Goal: Communication & Community: Ask a question

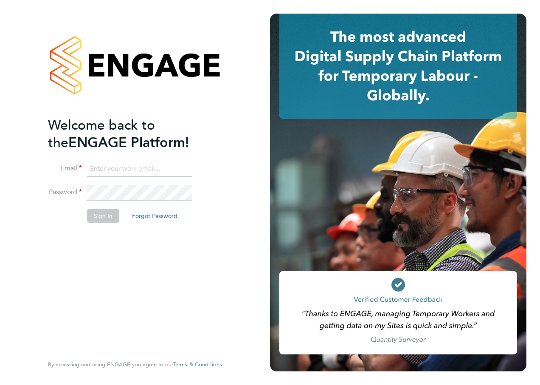
drag, startPoint x: 114, startPoint y: 164, endPoint x: 118, endPoint y: 169, distance: 6.6
click at [114, 164] on input at bounding box center [139, 168] width 105 height 15
type input "danielle.croombs1@hays.com"
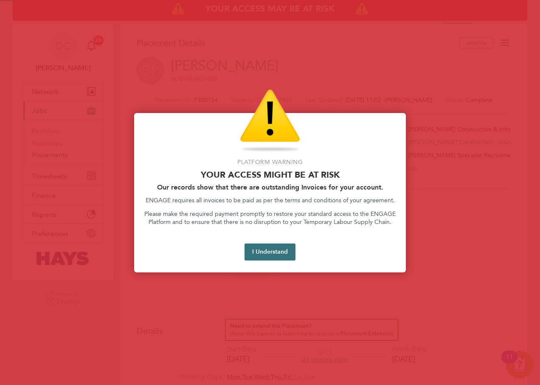
click at [260, 258] on button "I Understand" at bounding box center [270, 251] width 51 height 17
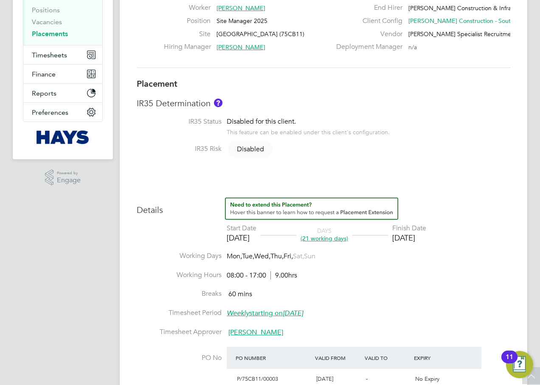
scroll to position [141, 0]
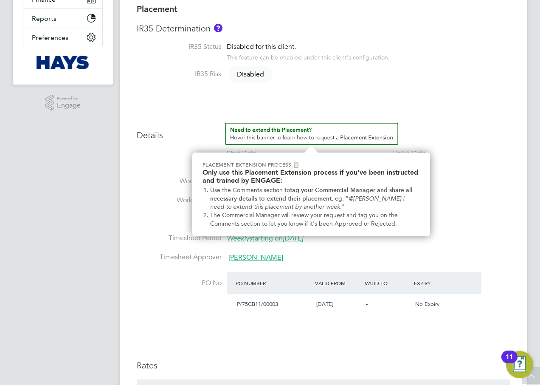
click at [279, 137] on img "How to extend a Placement?" at bounding box center [311, 134] width 173 height 22
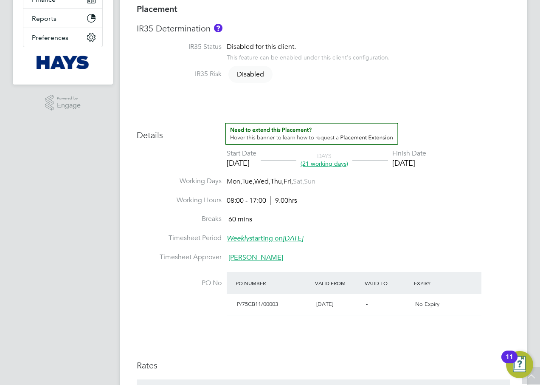
click at [307, 135] on img "How to extend a Placement?" at bounding box center [311, 134] width 173 height 22
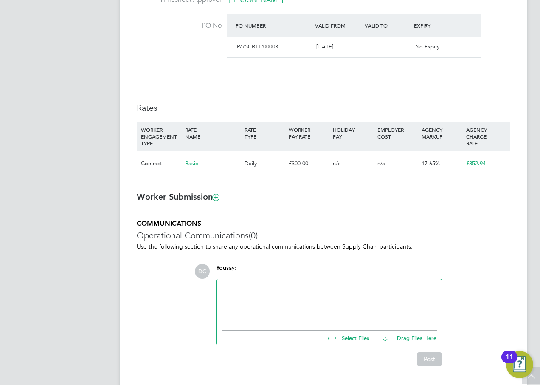
scroll to position [479, 0]
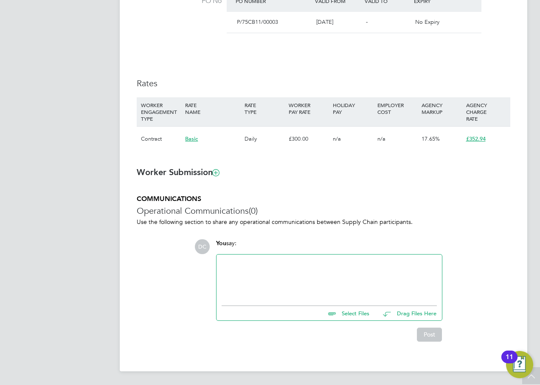
click at [248, 263] on div at bounding box center [329, 278] width 215 height 37
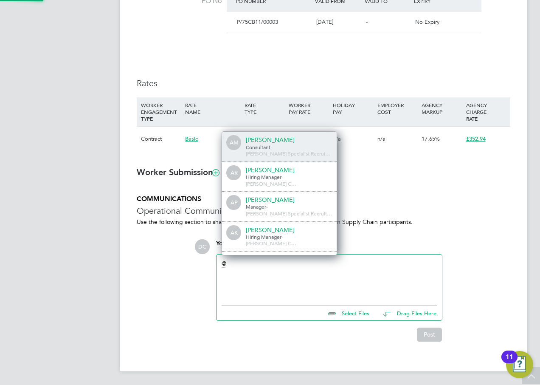
scroll to position [14, 85]
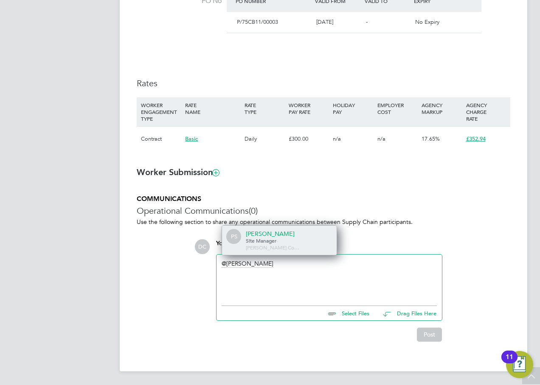
click at [283, 237] on div "[PERSON_NAME]" at bounding box center [288, 234] width 85 height 8
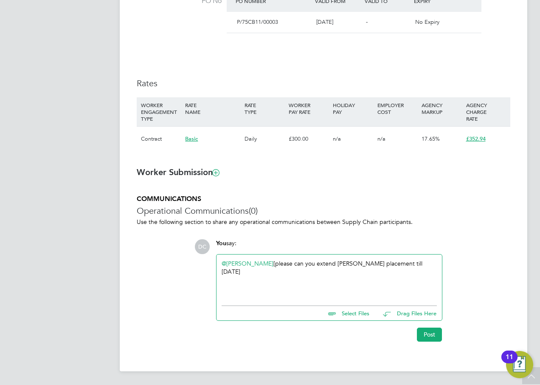
click at [348, 301] on ul at bounding box center [329, 303] width 215 height 5
click at [433, 264] on div "@[PERSON_NAME] ​ [please can you extend [PERSON_NAME] placement till [DATE]" at bounding box center [329, 278] width 215 height 37
click at [406, 282] on div "@[PERSON_NAME] ​ [please can you extend [PERSON_NAME] placement till [DATE] . I…" at bounding box center [329, 278] width 215 height 37
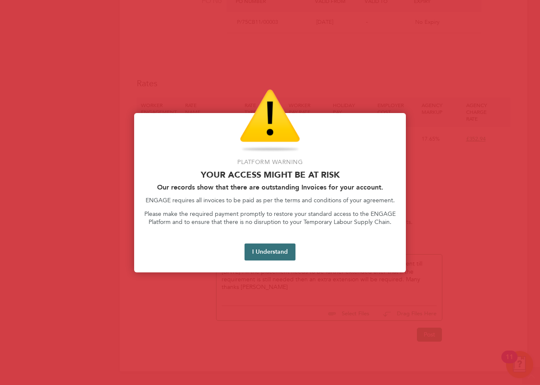
click at [278, 248] on button "I Understand" at bounding box center [270, 251] width 51 height 17
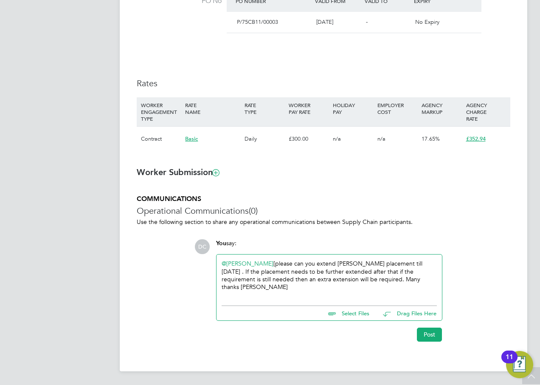
click at [263, 287] on div "@[PERSON_NAME] ​ [please can you extend [PERSON_NAME] placement till [DATE] . I…" at bounding box center [329, 278] width 215 height 37
click at [270, 264] on div "@[PERSON_NAME] ​ [please can you extend [PERSON_NAME] placement till [DATE] . I…" at bounding box center [329, 278] width 215 height 37
click at [396, 270] on div "@[PERSON_NAME] ​ please can you extend [PERSON_NAME] placement till [DATE] . If…" at bounding box center [329, 278] width 215 height 37
click at [431, 337] on button "Post" at bounding box center [429, 334] width 25 height 14
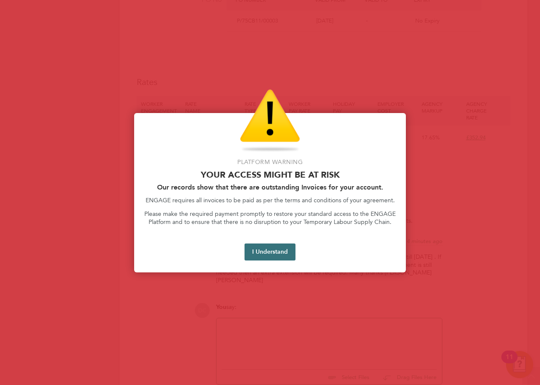
click at [265, 257] on button "I Understand" at bounding box center [270, 251] width 51 height 17
